Goal: Information Seeking & Learning: Find specific page/section

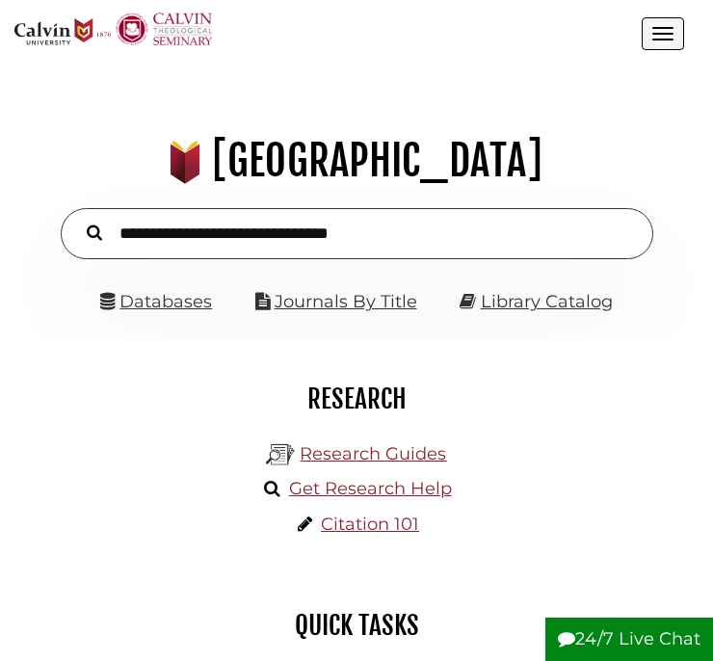
scroll to position [219, 656]
click at [175, 298] on link "Databases" at bounding box center [156, 301] width 112 height 21
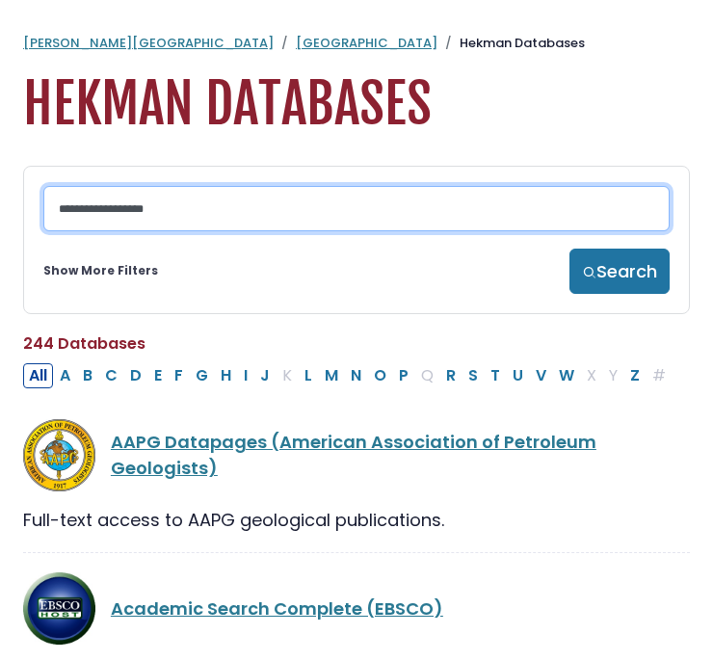
click at [154, 204] on input "Search database by title or keyword" at bounding box center [356, 208] width 627 height 45
type input "****"
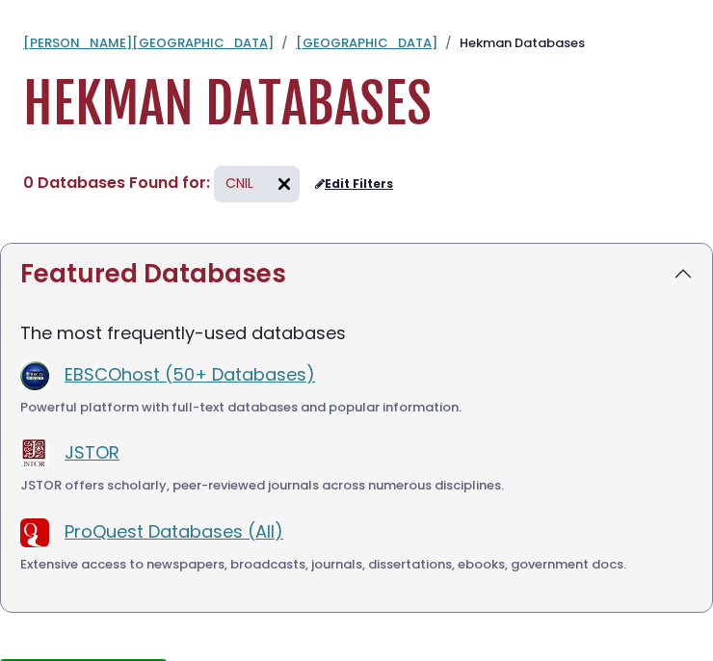
click at [277, 179] on img at bounding box center [284, 184] width 31 height 31
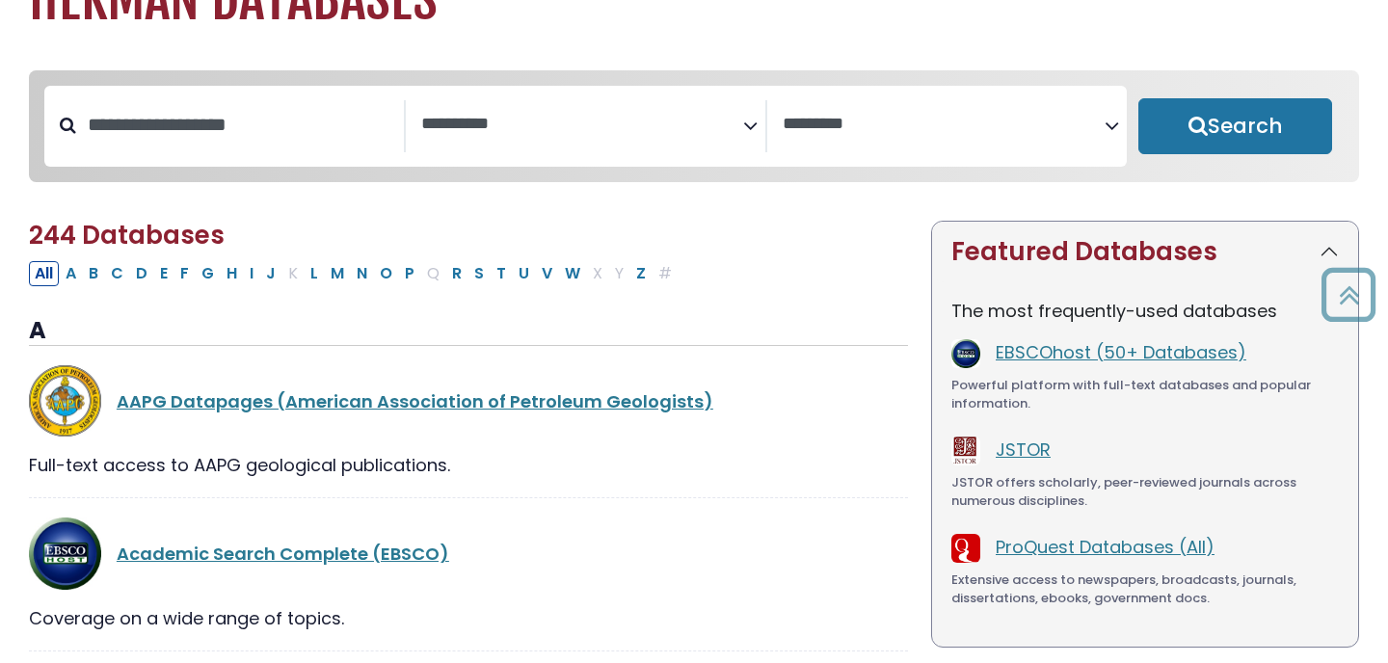
scroll to position [95, 0]
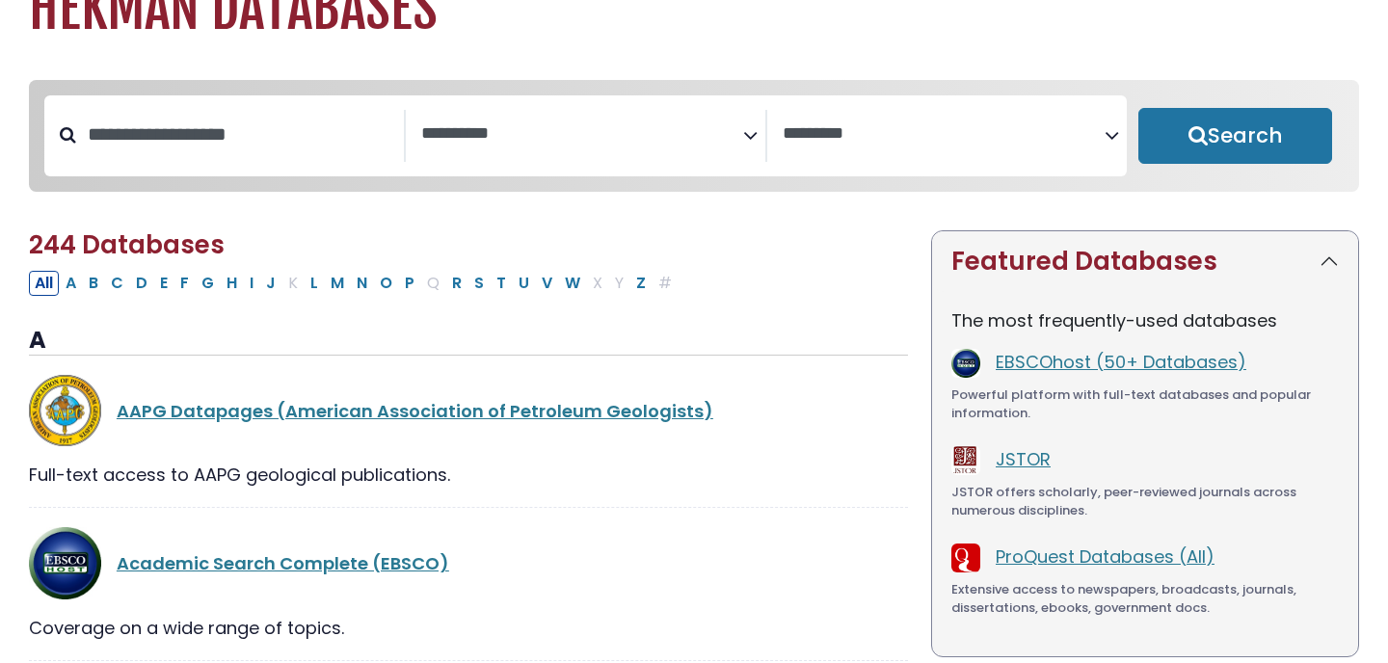
click at [289, 116] on div "Search filters" at bounding box center [240, 135] width 328 height 50
click at [257, 140] on input "Search database by title or keyword" at bounding box center [240, 135] width 328 height 32
type input "*"
click at [712, 108] on button "Search" at bounding box center [1236, 136] width 194 height 56
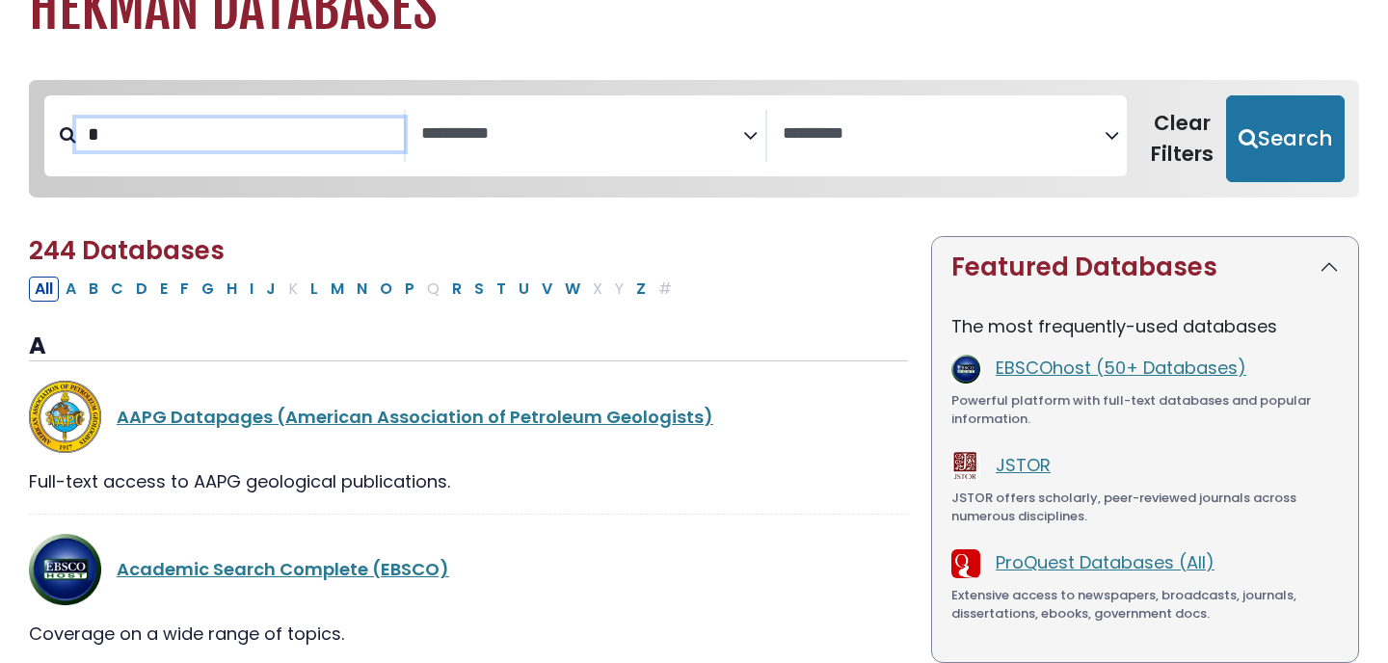
select select "Database Subject Filter"
select select "Database Vendors Filter"
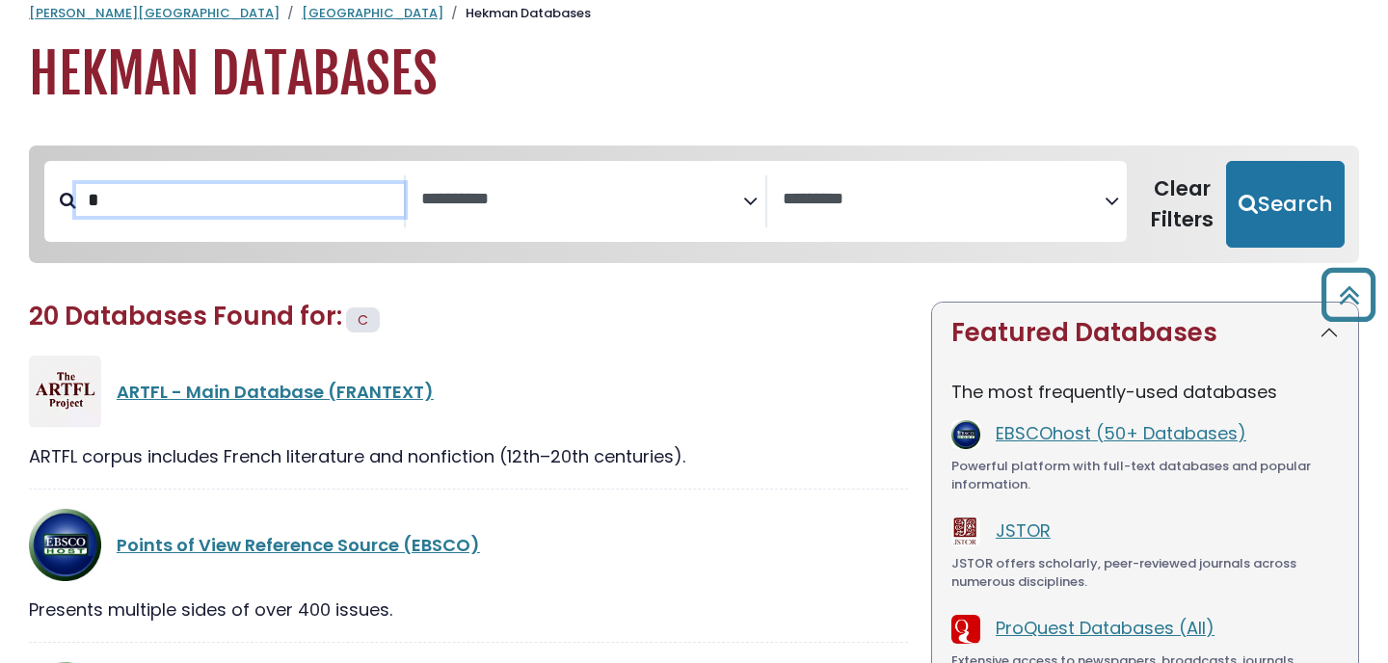
scroll to position [2, 0]
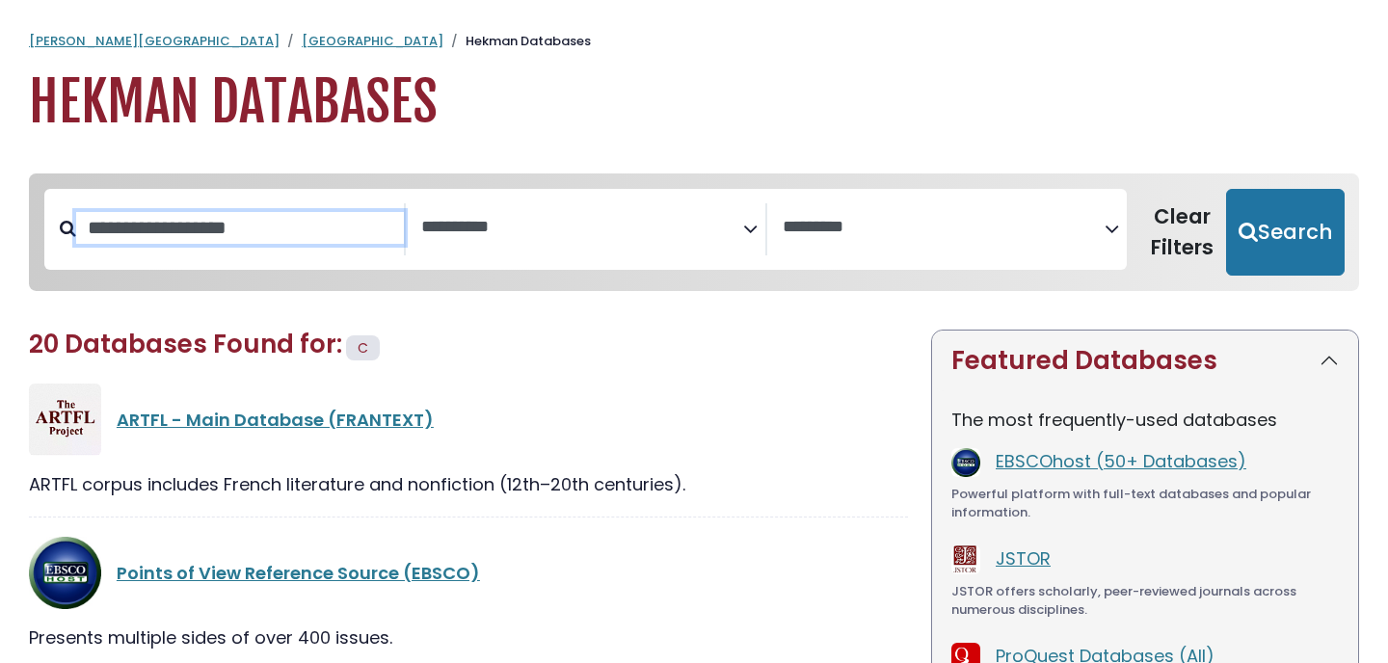
click at [276, 238] on input "Search database by title or keyword" at bounding box center [240, 228] width 328 height 32
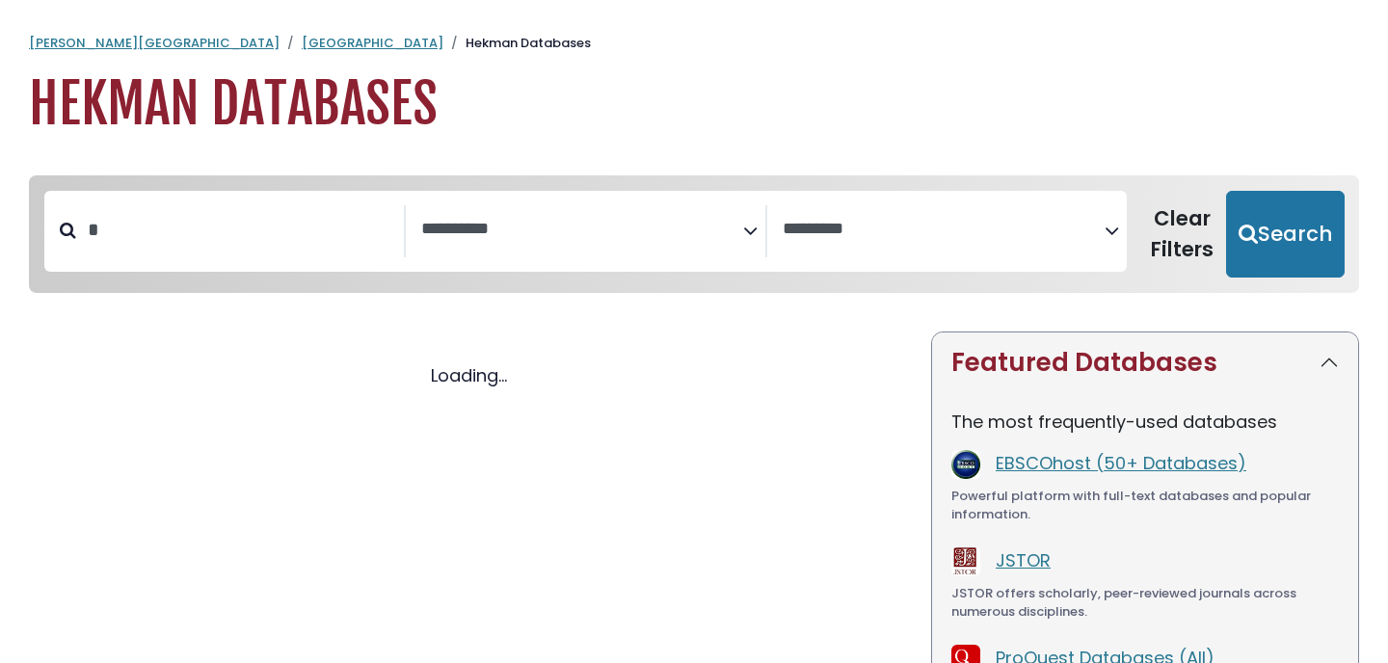
select select "Database Subject Filter"
select select "Database Vendors Filter"
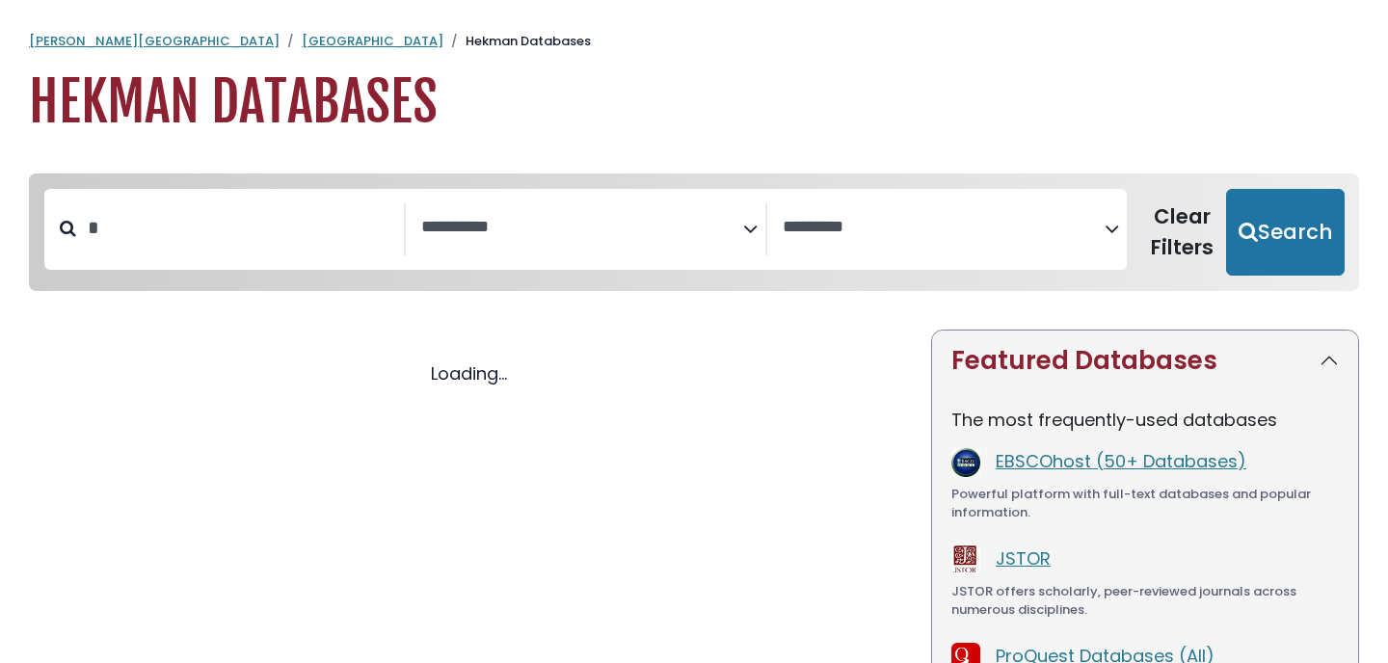
select select "Database Subject Filter"
select select "Database Vendors Filter"
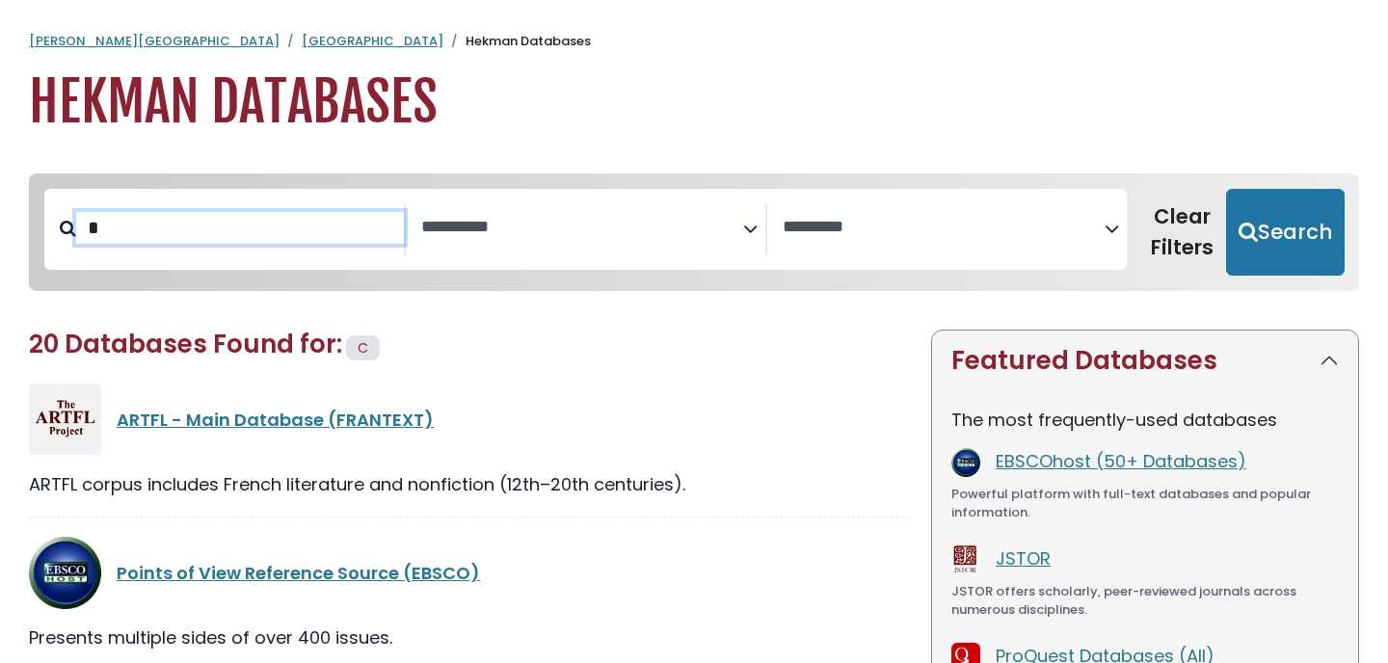
click at [219, 217] on input "*" at bounding box center [240, 228] width 328 height 32
select select "Database Subject Filter"
select select "Database Vendors Filter"
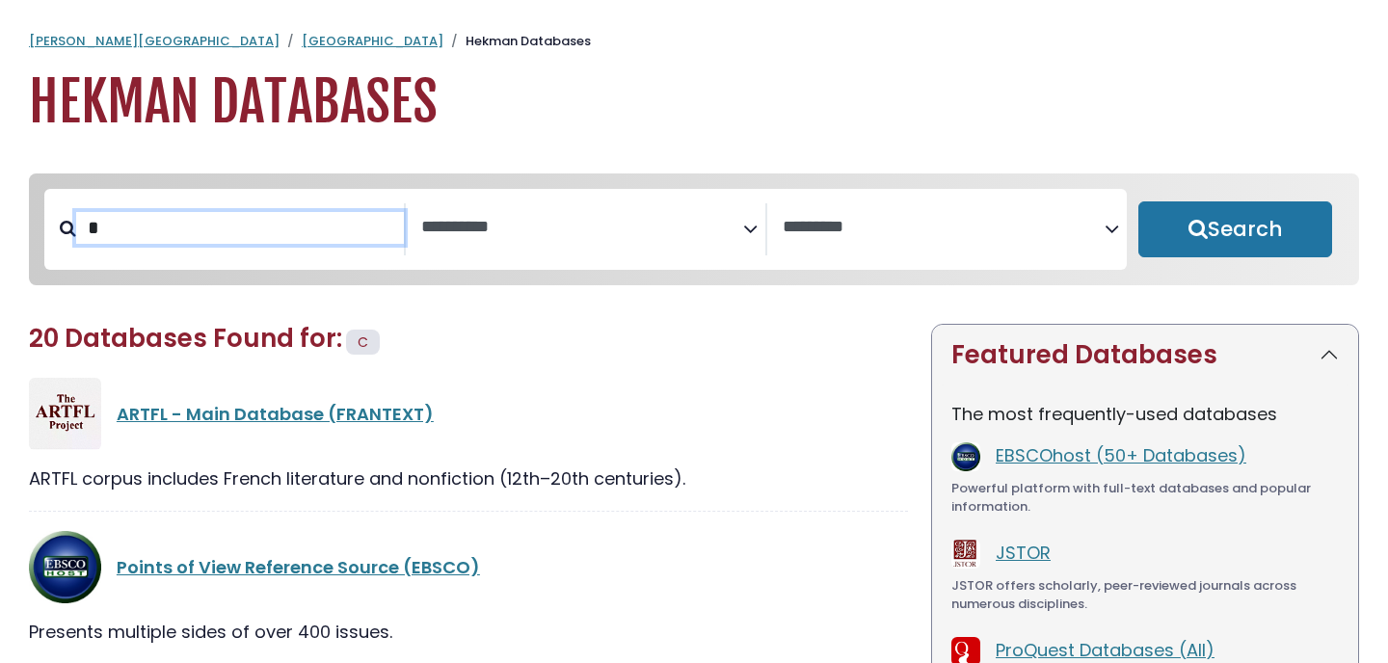
scroll to position [95, 0]
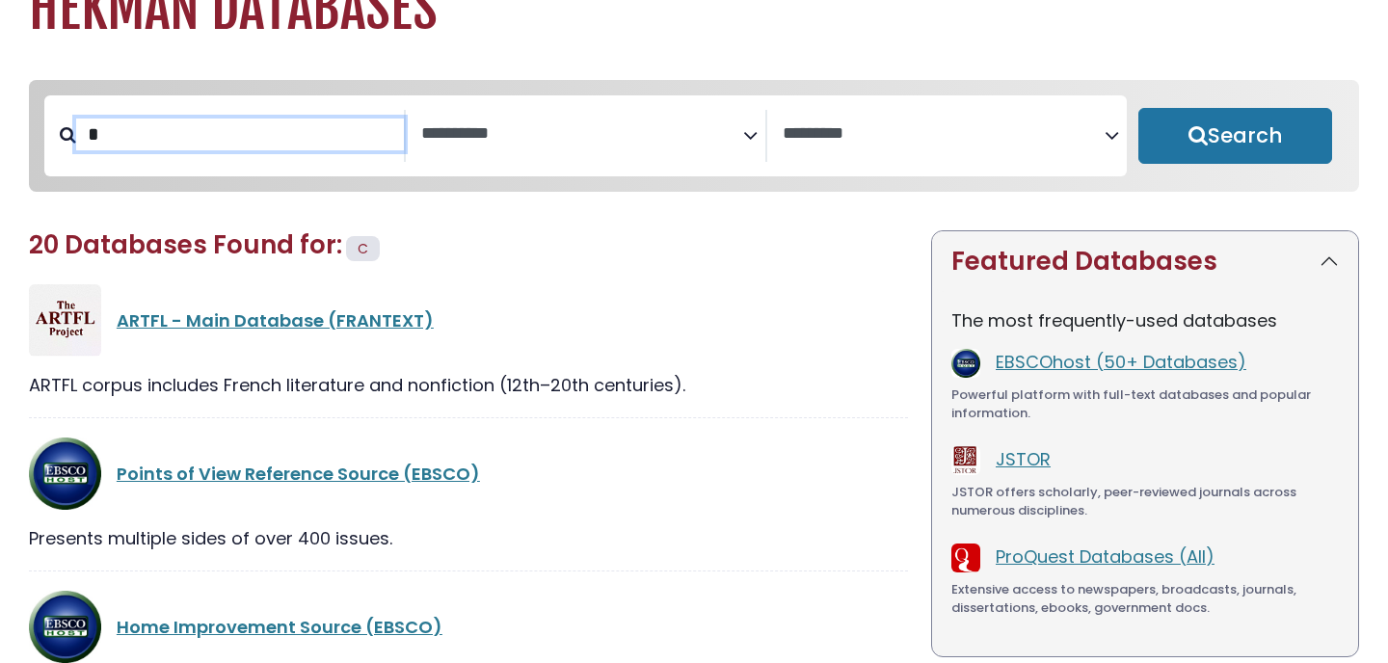
select select "Database Subject Filter"
select select "Database Vendors Filter"
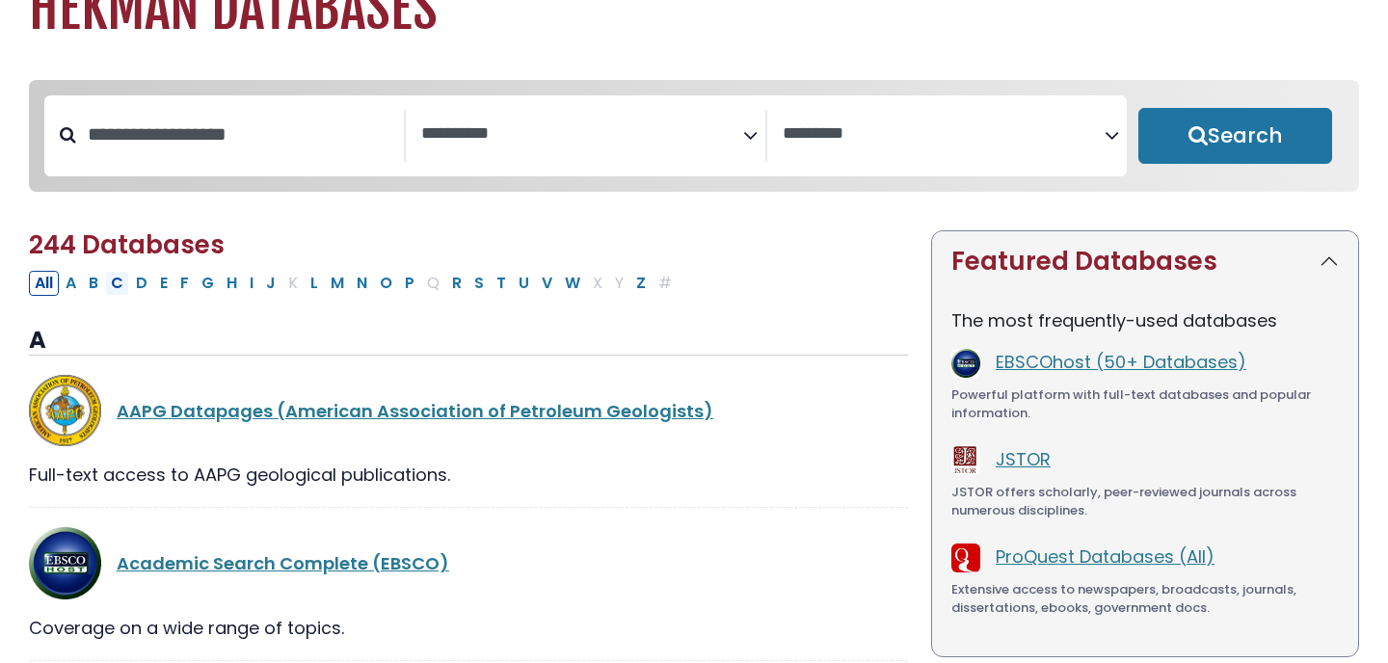
click at [127, 290] on button "C" at bounding box center [117, 283] width 24 height 25
select select "Database Subject Filter"
select select "Database Vendors Filter"
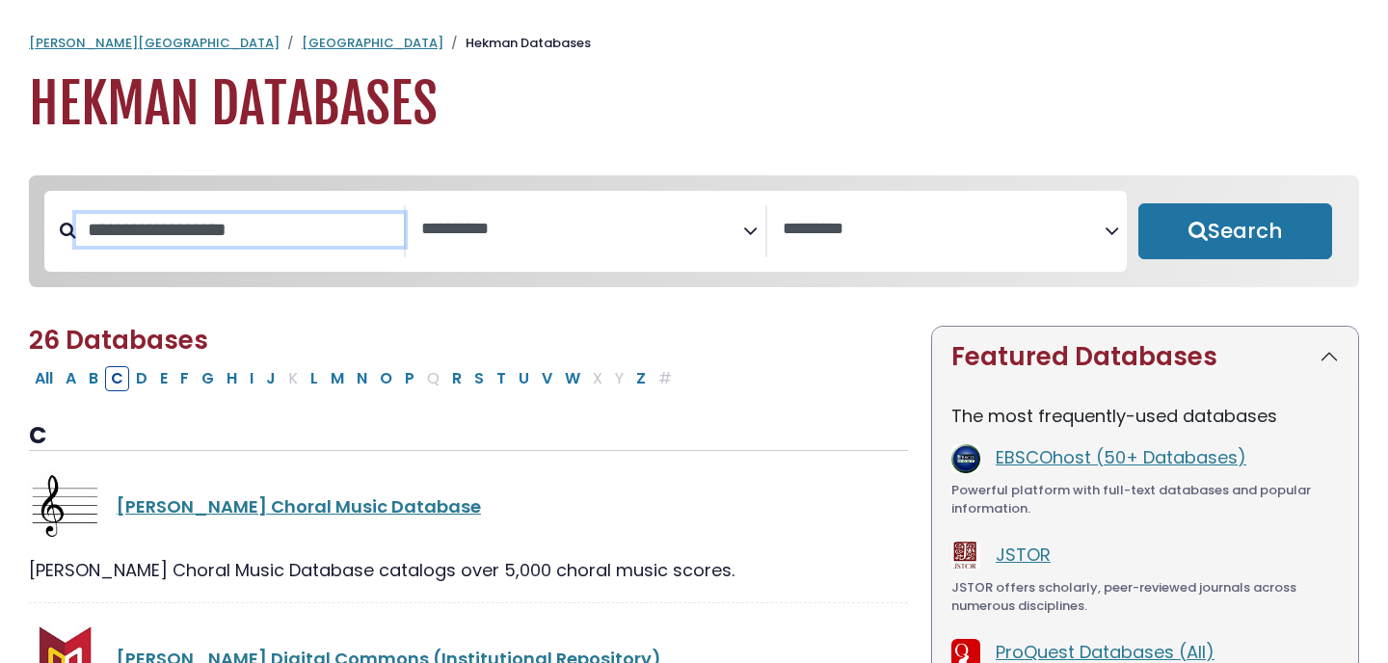
click at [266, 236] on input "Search database by title or keyword" at bounding box center [240, 230] width 328 height 32
type input "******"
click at [1139, 203] on button "Search" at bounding box center [1236, 231] width 194 height 56
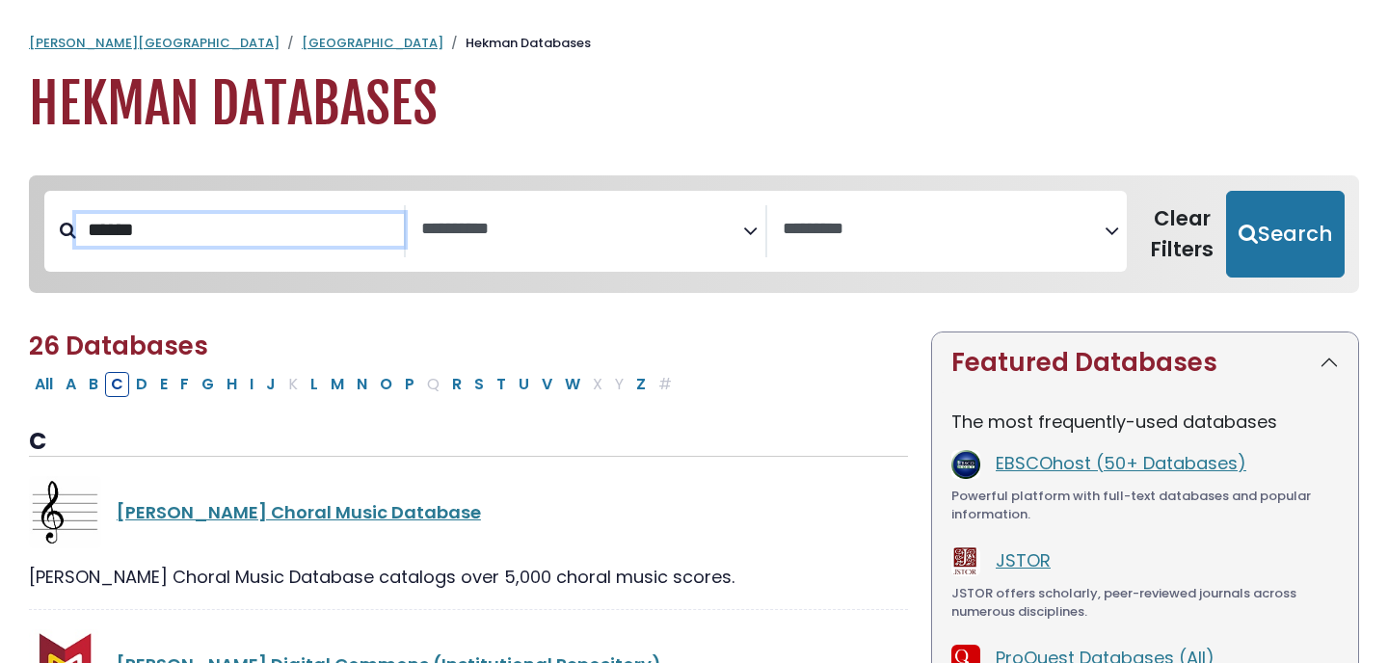
select select "Database Subject Filter"
select select "Database Vendors Filter"
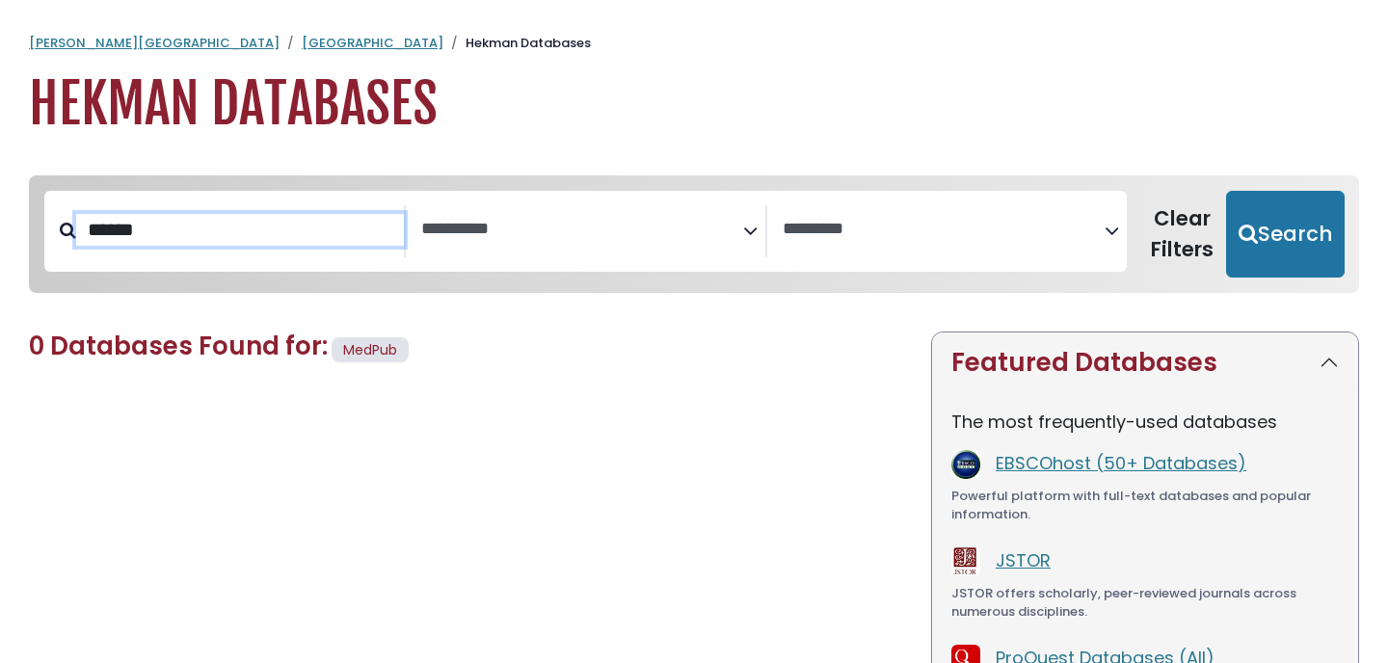
click at [264, 230] on input "******" at bounding box center [240, 230] width 328 height 32
type input "****"
click at [1226, 191] on button "Search" at bounding box center [1285, 234] width 119 height 87
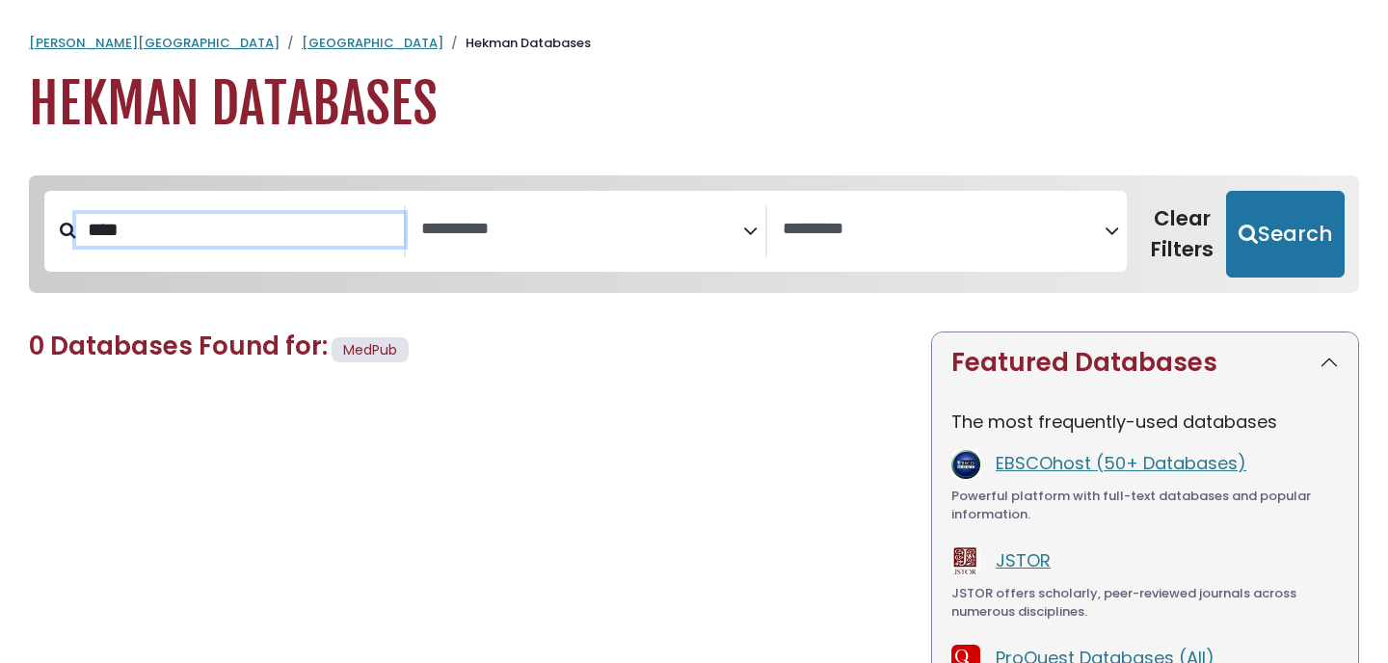
select select "Database Subject Filter"
select select "Database Vendors Filter"
click at [252, 243] on input "****" at bounding box center [240, 230] width 328 height 32
type input "*****"
click at [1226, 191] on button "Search" at bounding box center [1285, 234] width 119 height 87
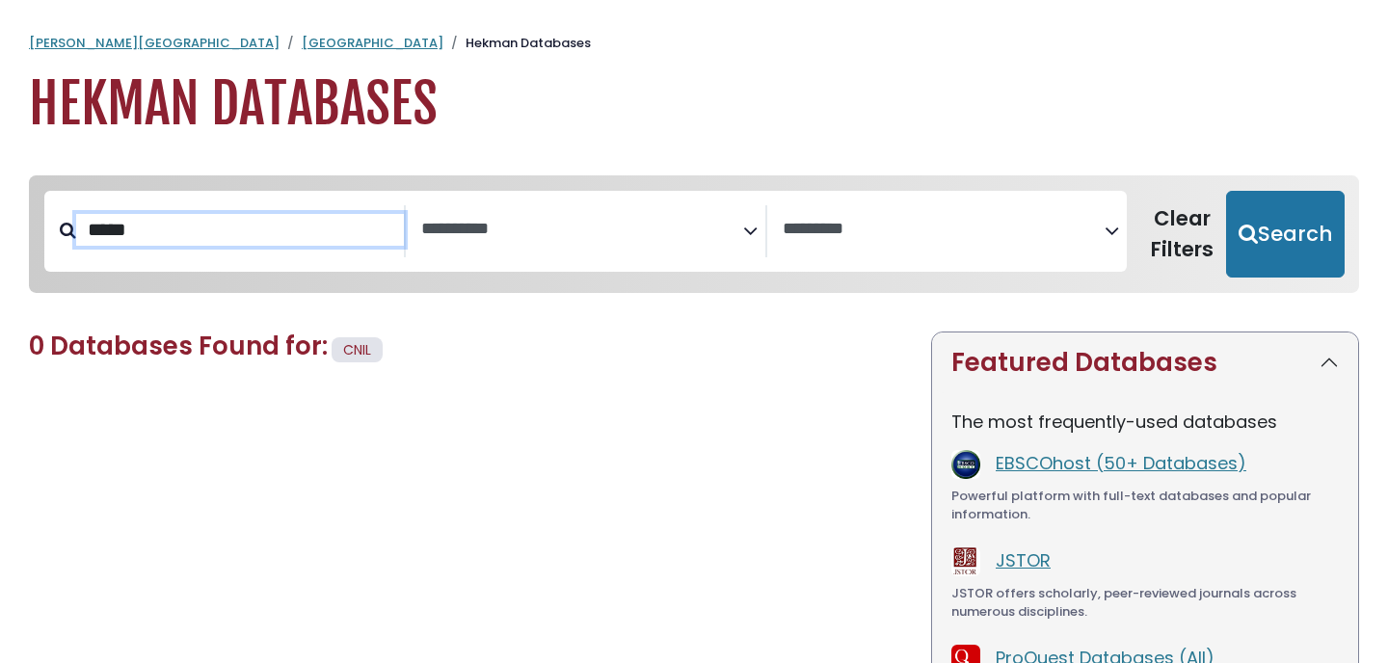
select select "Database Subject Filter"
select select "Database Vendors Filter"
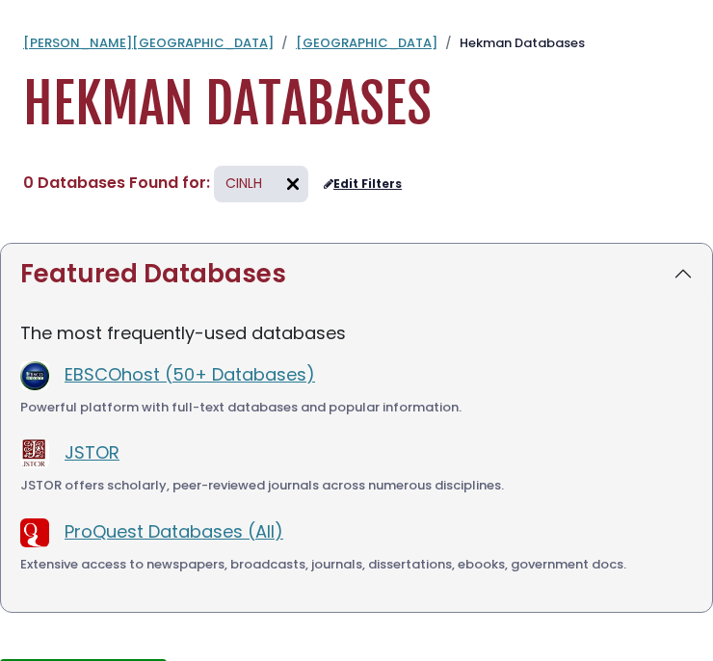
click at [290, 181] on img at bounding box center [293, 184] width 31 height 31
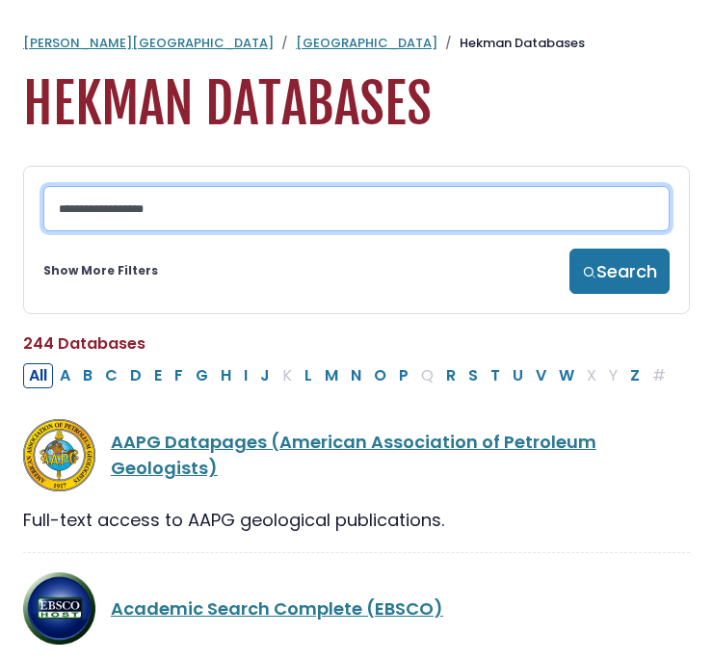
click at [286, 231] on input "Search database by title or keyword" at bounding box center [356, 208] width 627 height 45
type input "******"
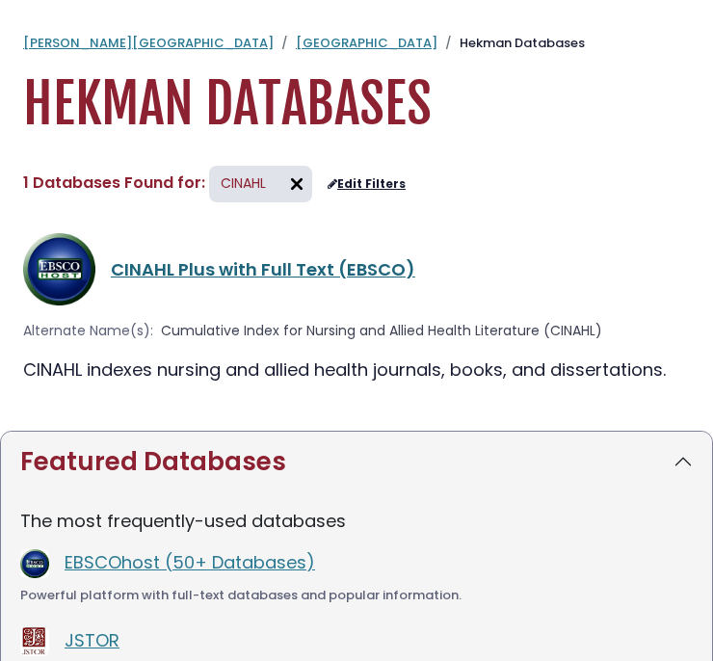
click at [253, 275] on link "CINAHL Plus with Full Text (EBSCO)" at bounding box center [263, 269] width 305 height 24
click at [197, 268] on link "CINAHL Plus with Full Text (EBSCO)" at bounding box center [263, 269] width 305 height 24
